Goal: Book appointment/travel/reservation

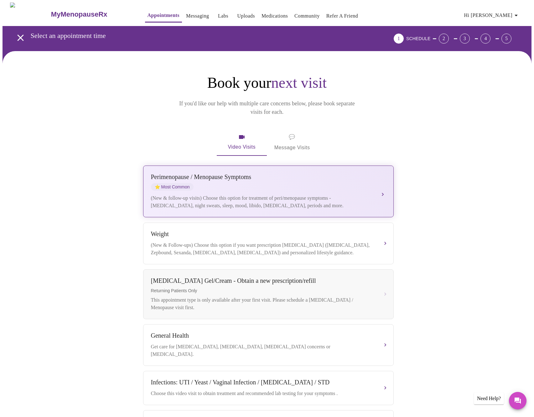
click at [270, 184] on div "[MEDICAL_DATA] / Menopause Symptoms ⭐ Most Common (New & follow-up visits) Choo…" at bounding box center [268, 191] width 235 height 36
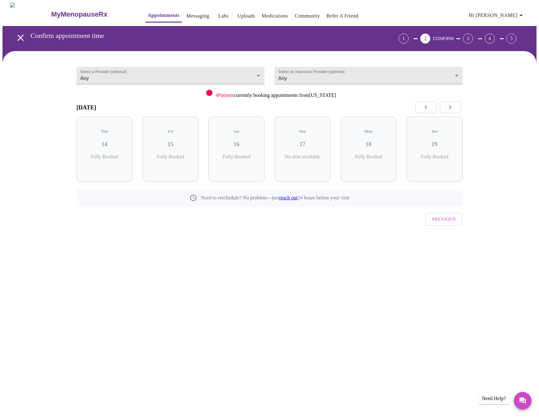
click at [451, 111] on icon "button" at bounding box center [451, 107] width 8 height 8
click at [232, 141] on h3 "21" at bounding box center [236, 144] width 46 height 7
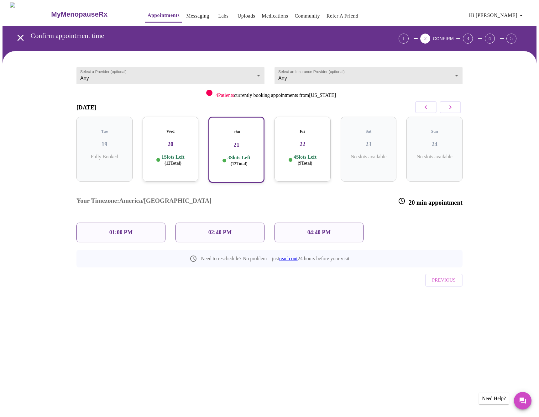
click at [132, 217] on div "01:00 PM" at bounding box center [120, 232] width 99 height 30
click at [134, 222] on div "01:00 PM" at bounding box center [120, 232] width 89 height 20
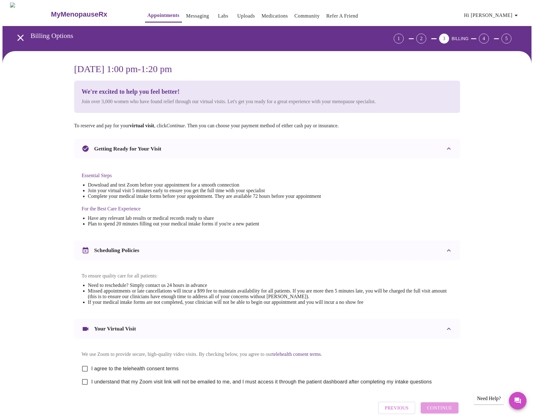
click at [115, 372] on span "I agree to the telehealth consent terms" at bounding box center [135, 369] width 87 height 8
click at [92, 375] on input "I agree to the telehealth consent terms" at bounding box center [84, 368] width 13 height 13
checkbox input "true"
click at [116, 388] on label "I understand that my Zoom visit link will not be emailed to me, and I must acce…" at bounding box center [255, 381] width 354 height 13
click at [92, 388] on input "I understand that my Zoom visit link will not be emailed to me, and I must acce…" at bounding box center [84, 381] width 13 height 13
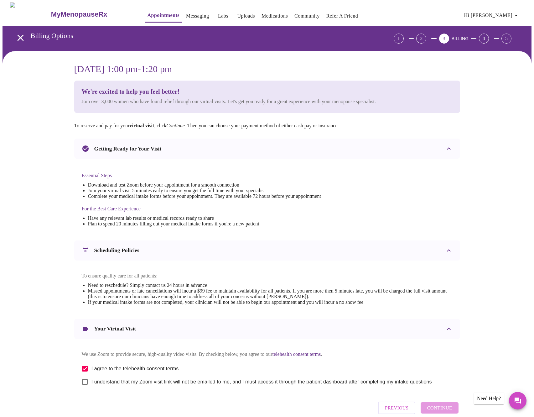
checkbox input "true"
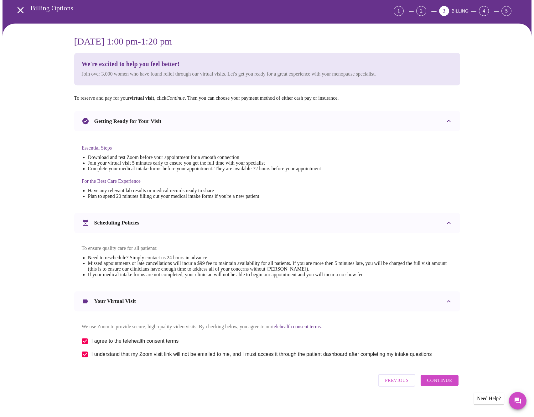
scroll to position [38, 0]
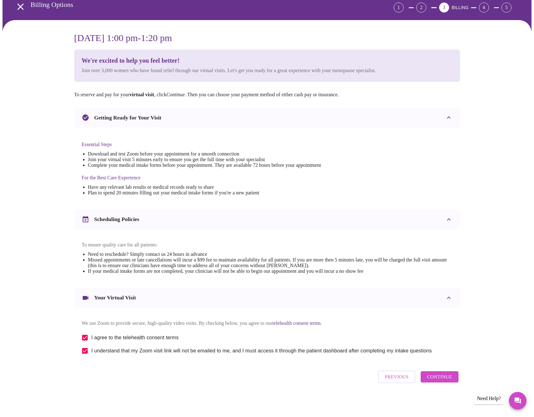
click at [458, 382] on button "Continue" at bounding box center [440, 376] width 38 height 11
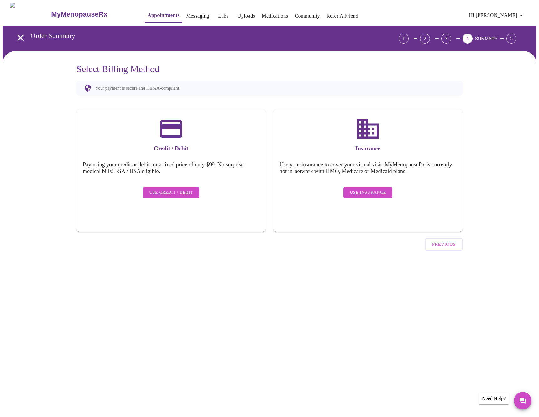
click at [368, 189] on span "Use Insurance" at bounding box center [368, 193] width 36 height 8
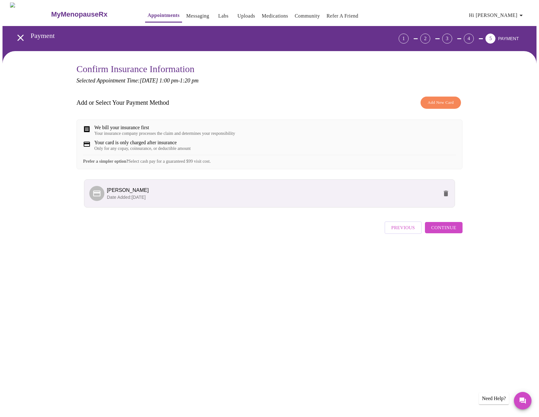
click at [443, 232] on span "Continue" at bounding box center [443, 227] width 25 height 8
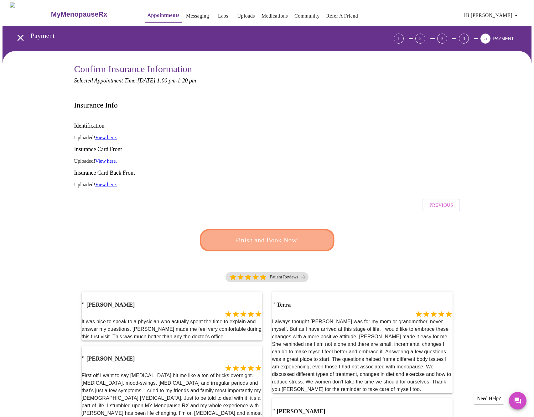
click at [291, 234] on span "Finish and Book Now!" at bounding box center [267, 240] width 120 height 12
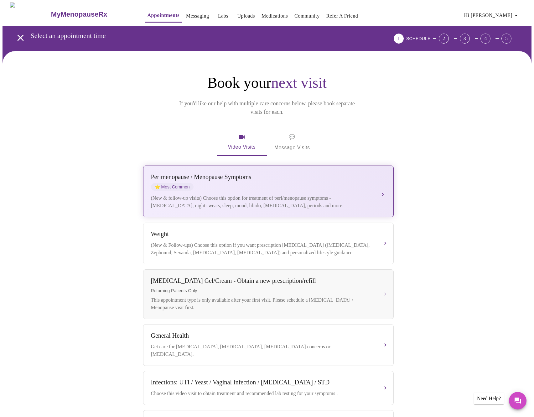
click at [275, 173] on div "Perimenopause / Menopause Symptoms ⭐ Most Common" at bounding box center [262, 181] width 222 height 17
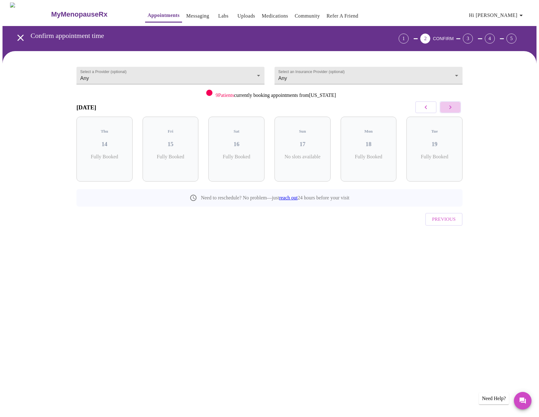
click at [453, 113] on button "button" at bounding box center [450, 107] width 21 height 12
click at [176, 161] on div "Wed 20 1 Slots Left ( 12 Total)" at bounding box center [171, 149] width 56 height 65
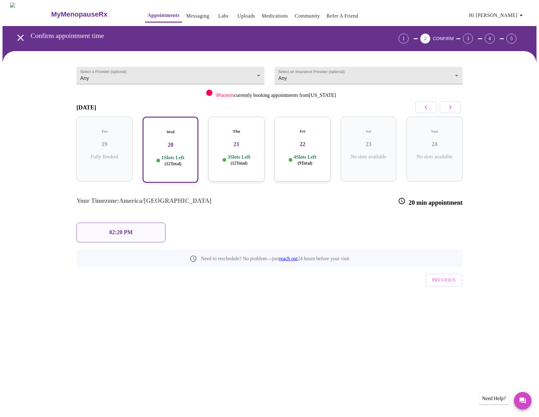
click at [238, 154] on p "3 Slots Left ( 12 Total)" at bounding box center [239, 160] width 23 height 12
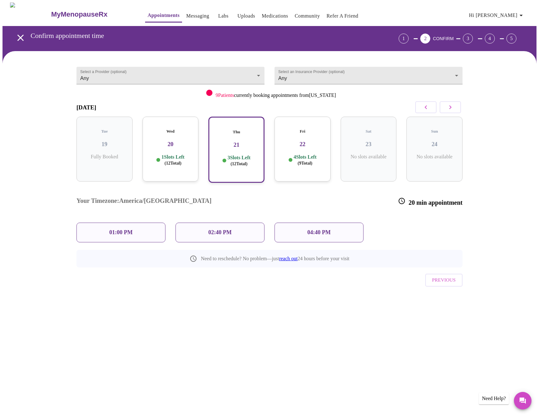
click at [124, 229] on p "01:00 PM" at bounding box center [120, 232] width 23 height 7
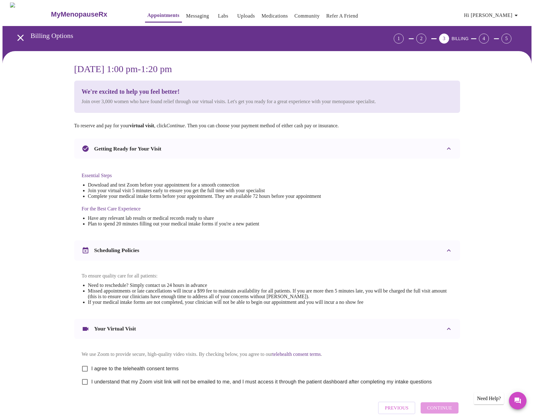
click at [109, 372] on span "I agree to the telehealth consent terms" at bounding box center [135, 369] width 87 height 8
click at [92, 375] on input "I agree to the telehealth consent terms" at bounding box center [84, 368] width 13 height 13
checkbox input "true"
click at [109, 385] on span "I understand that my Zoom visit link will not be emailed to me, and I must acce…" at bounding box center [262, 382] width 341 height 8
click at [92, 388] on input "I understand that my Zoom visit link will not be emailed to me, and I must acce…" at bounding box center [84, 381] width 13 height 13
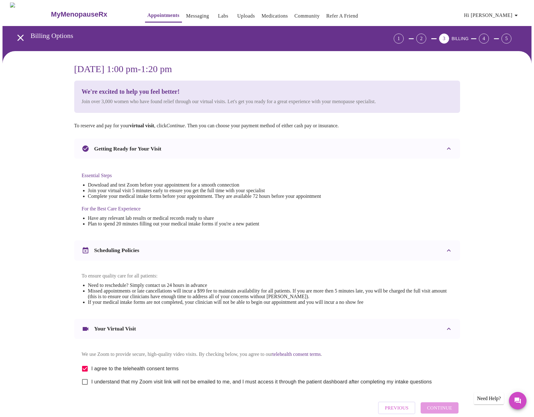
checkbox input "true"
click at [455, 413] on button "Continue" at bounding box center [440, 407] width 38 height 11
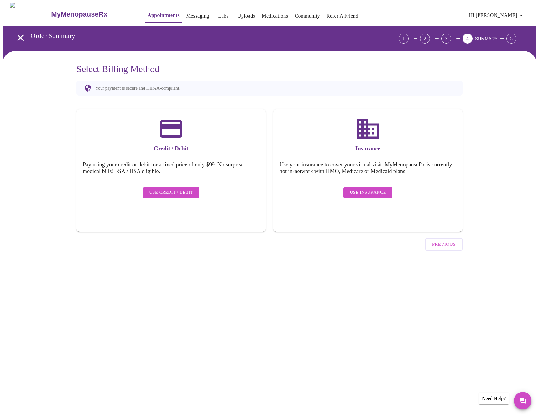
click at [363, 189] on span "Use Insurance" at bounding box center [368, 193] width 36 height 8
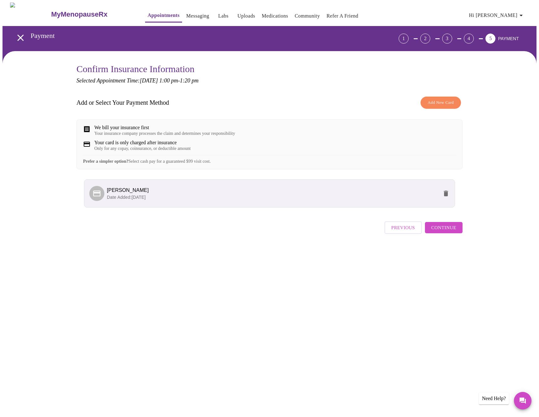
click at [454, 232] on span "Continue" at bounding box center [443, 227] width 25 height 8
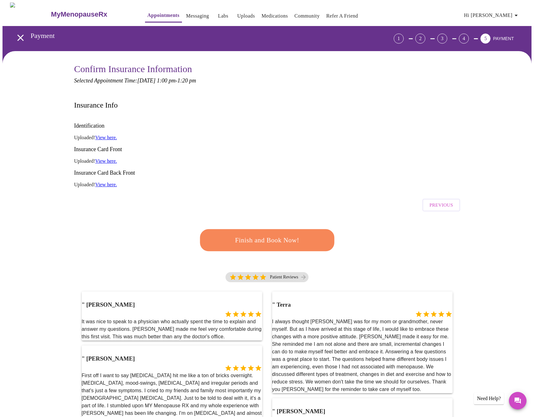
click at [245, 234] on span "Finish and Book Now!" at bounding box center [267, 240] width 119 height 12
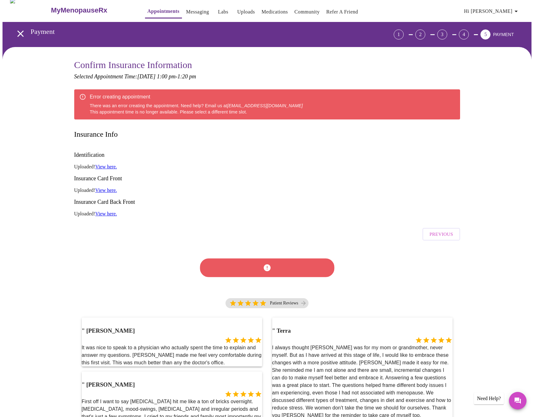
scroll to position [5, 0]
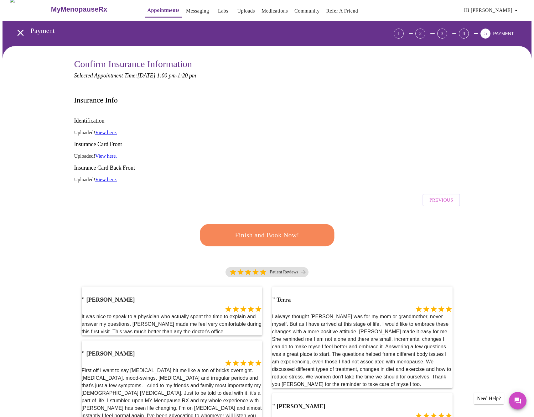
click at [231, 229] on span "Finish and Book Now!" at bounding box center [267, 235] width 116 height 12
click at [170, 165] on h3 "Insurance Card Back Front" at bounding box center [267, 168] width 386 height 7
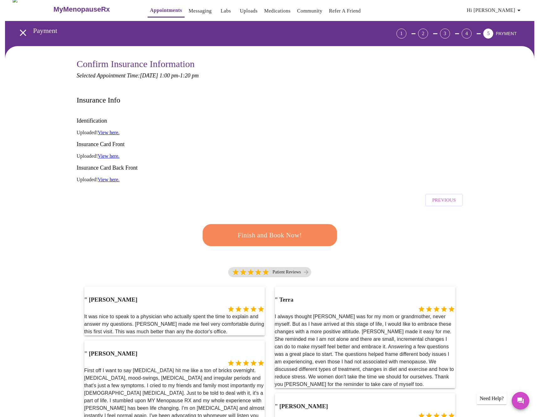
scroll to position [0, 0]
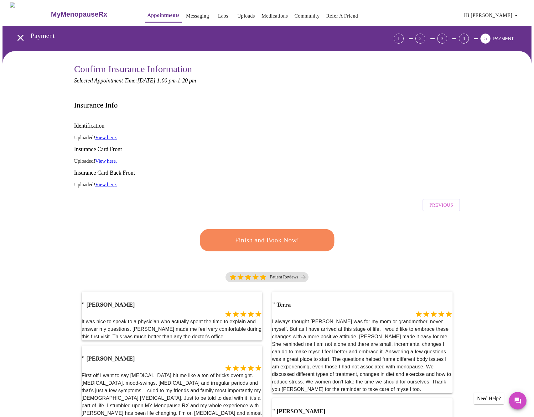
click at [270, 69] on h3 "Confirm Insurance Information" at bounding box center [267, 69] width 386 height 11
click at [388, 29] on div "Payment 1 2 3 4 5 PAYMENT" at bounding box center [270, 38] width 524 height 25
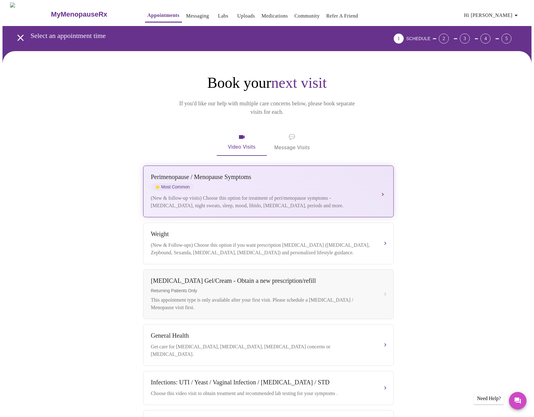
click at [361, 178] on div "Perimenopause / Menopause Symptoms ⭐ Most Common" at bounding box center [262, 181] width 222 height 17
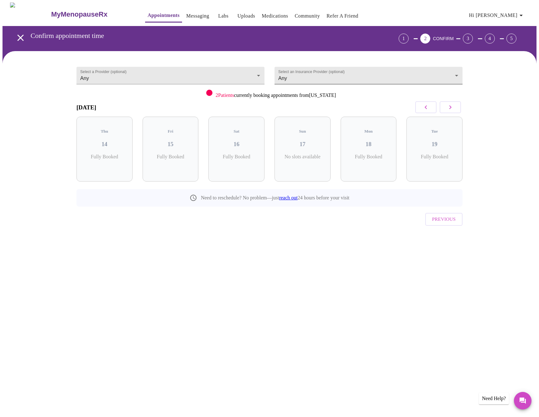
click at [314, 75] on body "MyMenopauseRx Appointments Messaging Labs Uploads Medications Community Refer a…" at bounding box center [270, 130] width 534 height 254
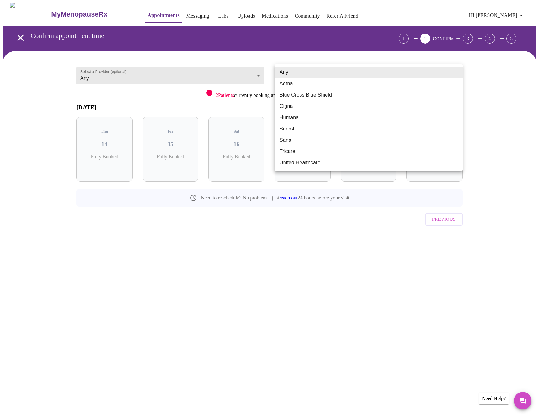
click at [313, 105] on li "Cigna" at bounding box center [369, 106] width 188 height 11
type input "Cigna"
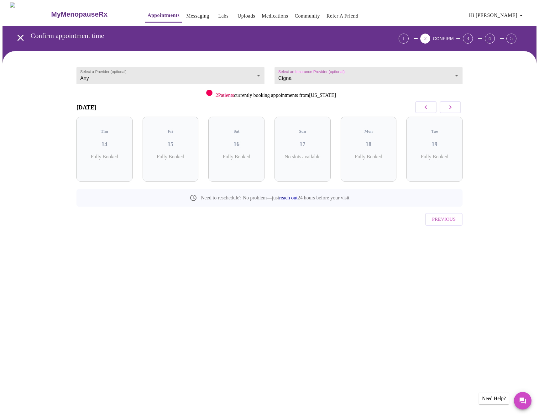
click at [461, 111] on button "button" at bounding box center [450, 107] width 21 height 12
click at [458, 110] on button "button" at bounding box center [450, 107] width 21 height 12
click at [248, 257] on div "MyMenopauseRx Appointments Messaging Labs Uploads Medications Community Refer a…" at bounding box center [270, 130] width 534 height 254
